Goal: Task Accomplishment & Management: Manage account settings

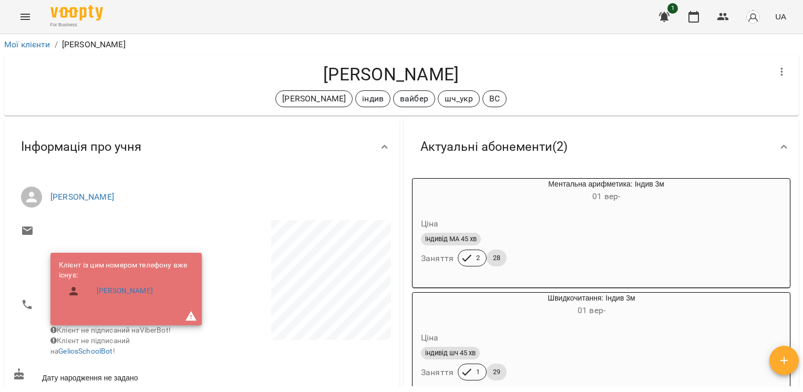
click at [25, 17] on icon "Menu" at bounding box center [24, 17] width 9 height 6
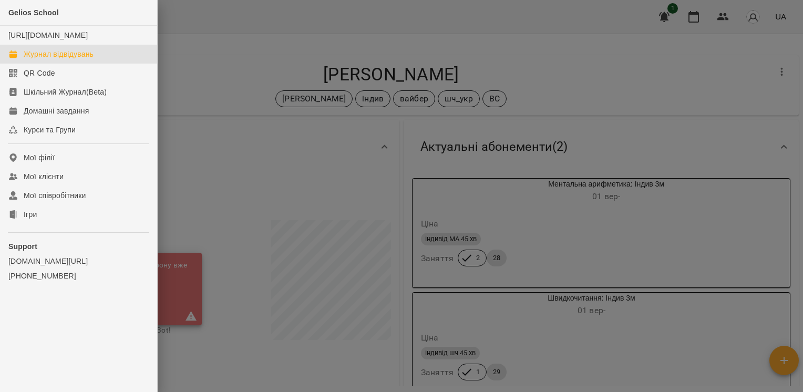
click at [79, 64] on link "Журнал відвідувань" at bounding box center [78, 54] width 157 height 19
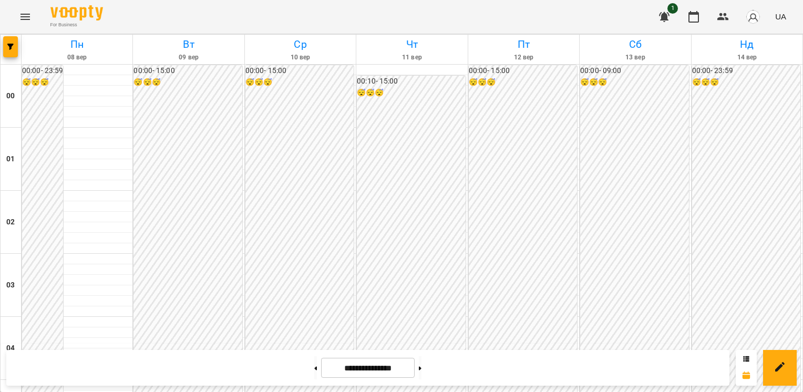
scroll to position [1051, 0]
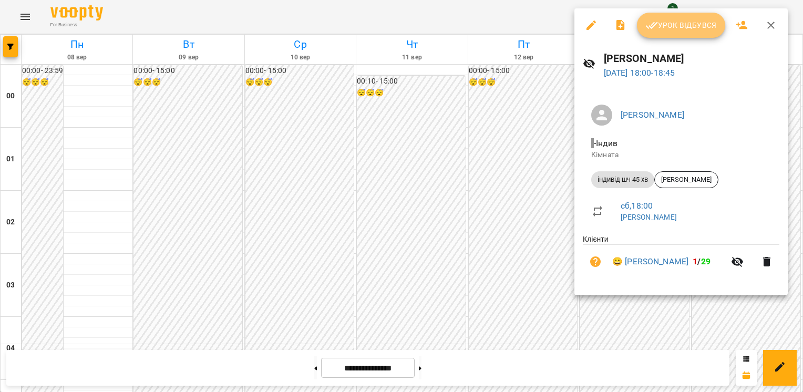
click at [651, 33] on button "Урок відбувся" at bounding box center [681, 25] width 88 height 25
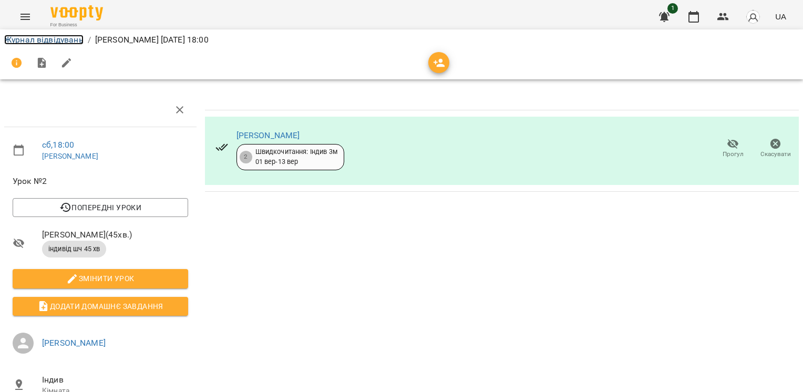
click at [73, 37] on link "Журнал відвідувань" at bounding box center [43, 40] width 79 height 10
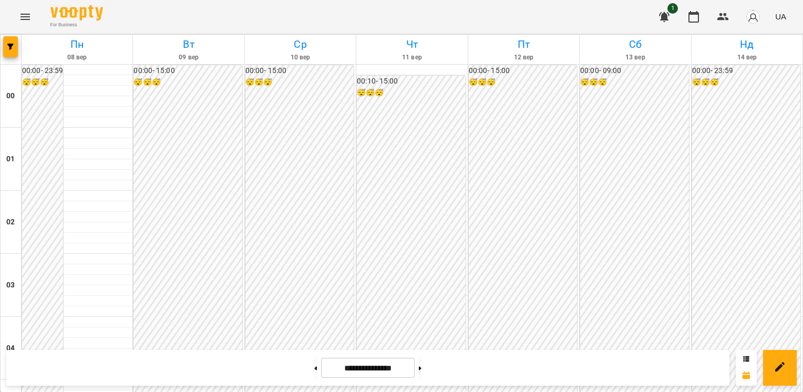
scroll to position [1020, 0]
